Goal: Book appointment/travel/reservation

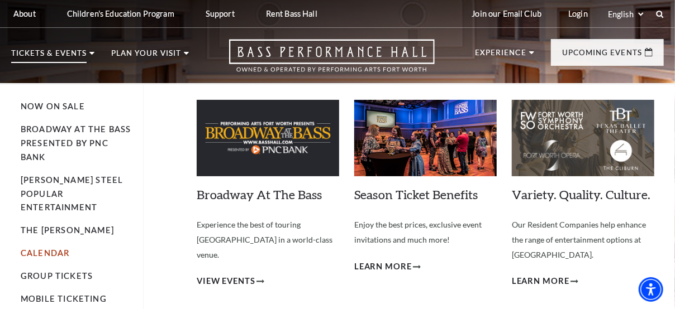
click at [42, 249] on link "Calendar" at bounding box center [45, 253] width 49 height 9
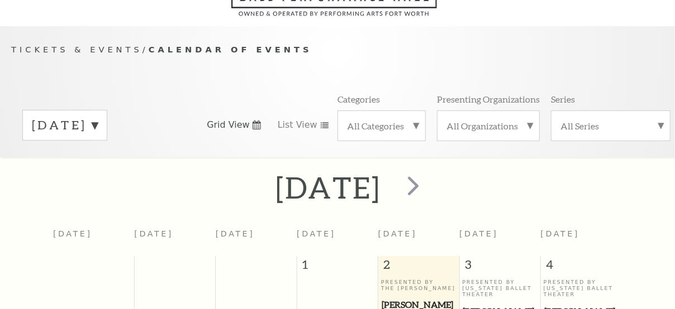
scroll to position [93, 0]
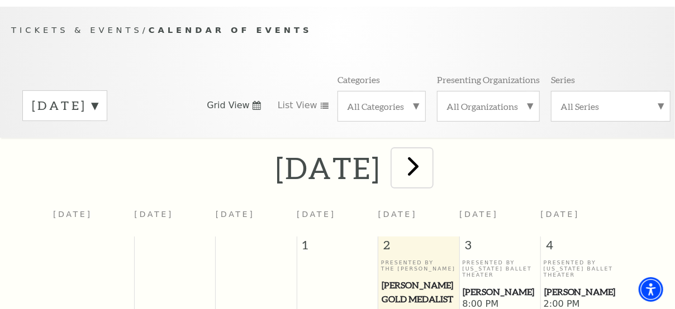
click at [429, 161] on span "next" at bounding box center [413, 166] width 32 height 32
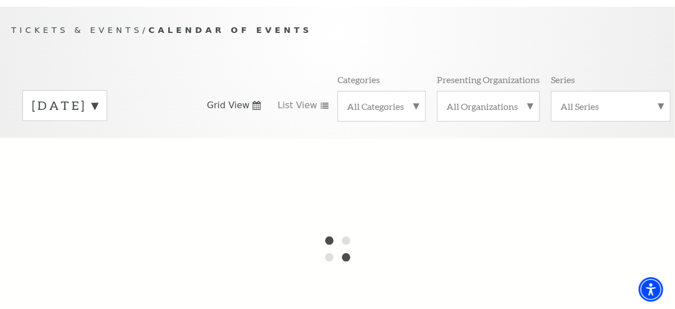
click at [98, 97] on label "October 2025" at bounding box center [65, 105] width 66 height 17
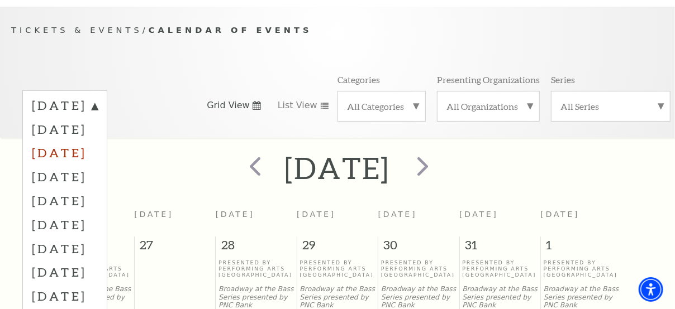
click at [98, 145] on label "December 2025" at bounding box center [65, 153] width 66 height 24
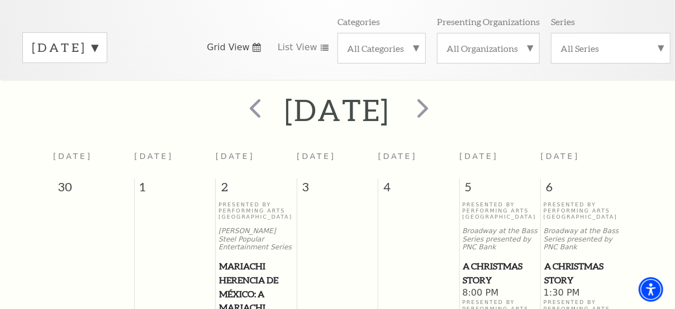
scroll to position [205, 0]
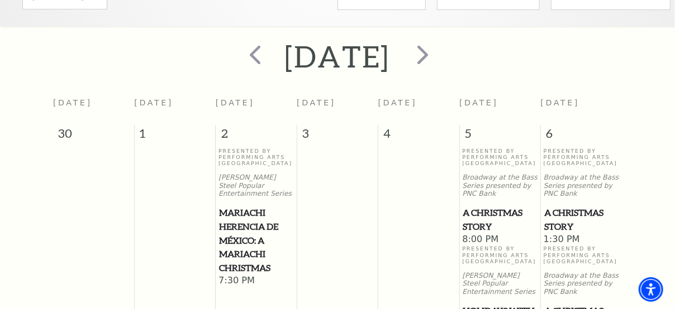
click at [496, 210] on span "A Christmas Story" at bounding box center [500, 219] width 74 height 27
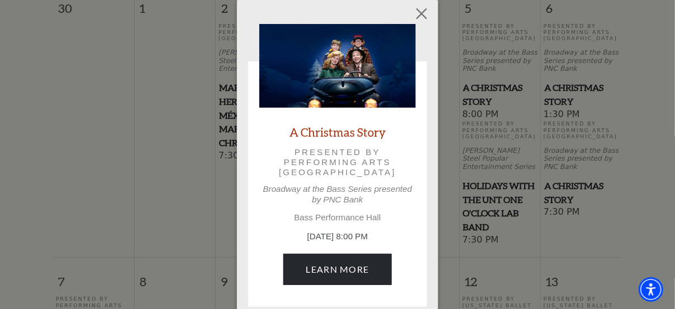
scroll to position [373, 0]
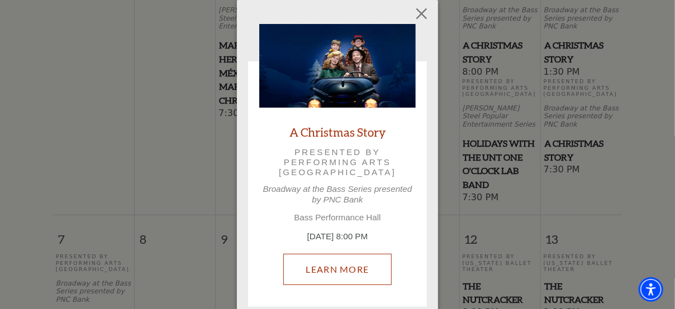
click at [370, 261] on link "Learn More" at bounding box center [337, 269] width 109 height 31
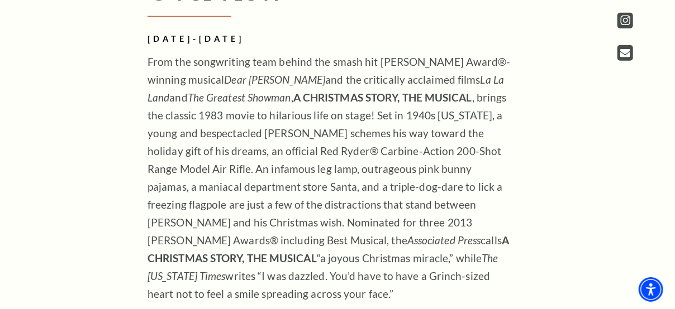
scroll to position [559, 0]
